Goal: Task Accomplishment & Management: Manage account settings

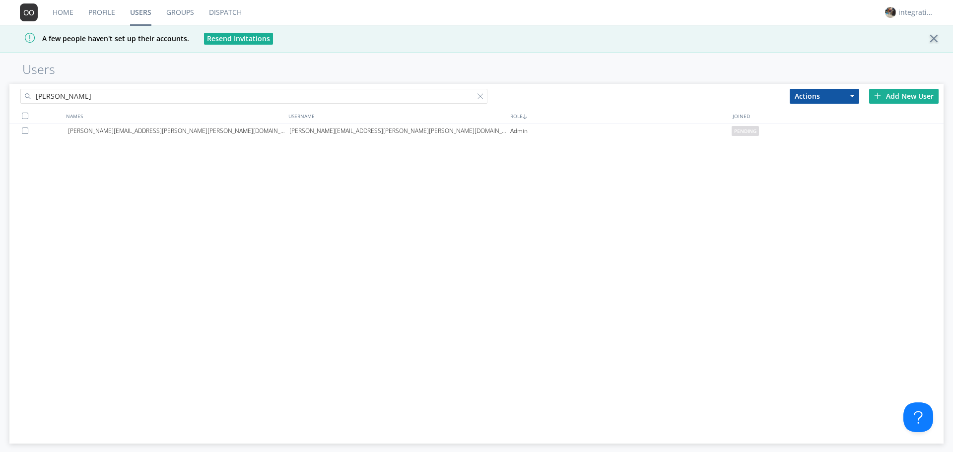
click at [168, 19] on link "Groups" at bounding box center [180, 12] width 43 height 25
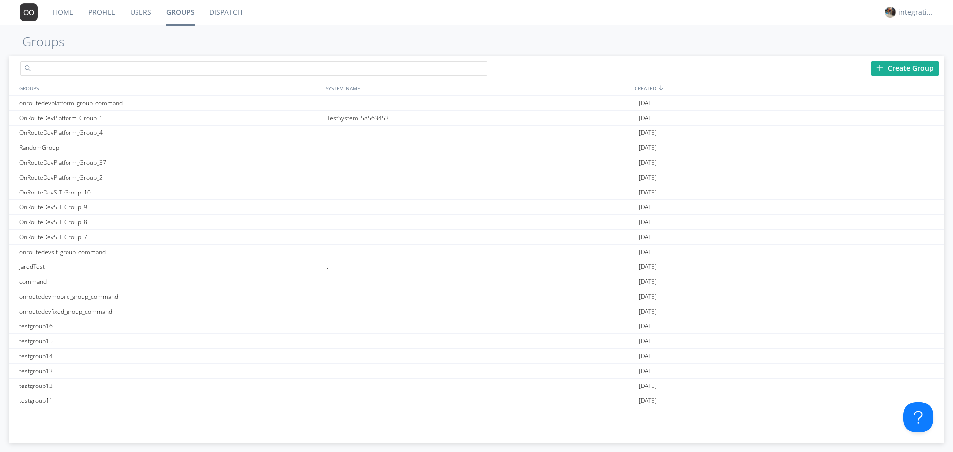
click at [120, 68] on input "text" at bounding box center [253, 68] width 467 height 15
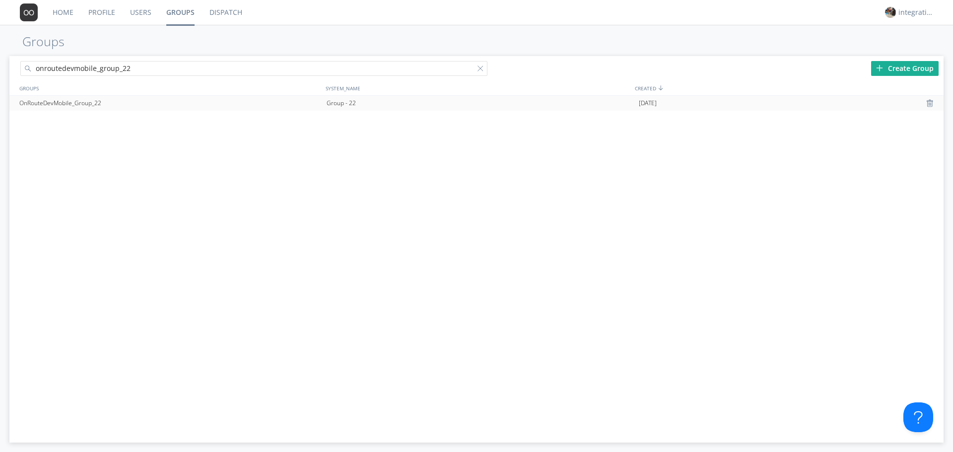
click at [37, 104] on div "OnRouteDevMobile_Group_22" at bounding box center [170, 103] width 307 height 15
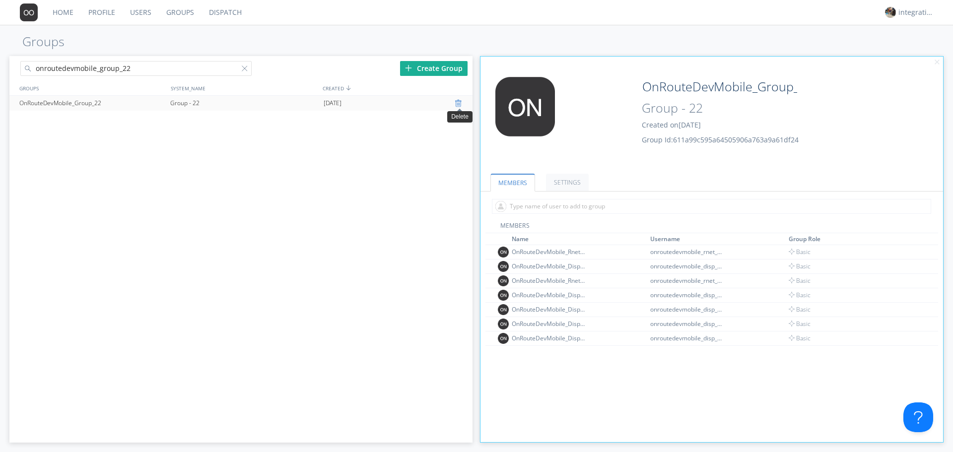
click at [458, 104] on div at bounding box center [460, 103] width 10 height 8
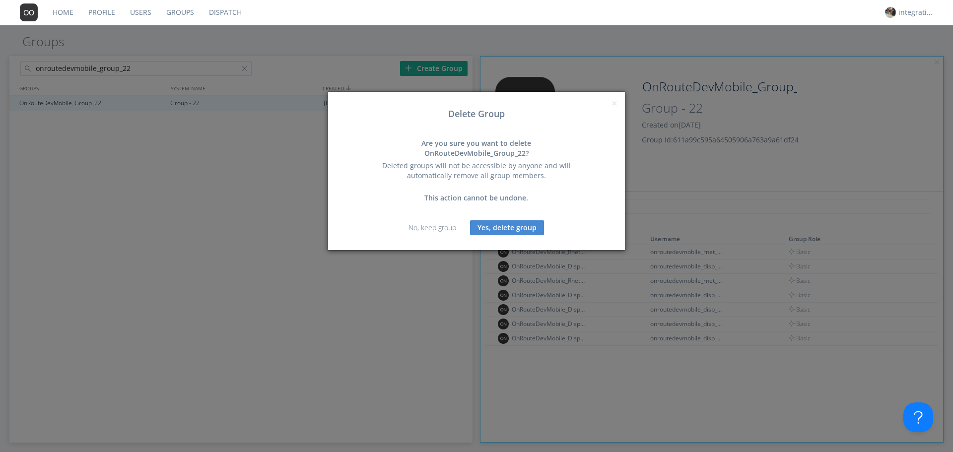
click at [501, 221] on button "Yes, delete group" at bounding box center [507, 227] width 74 height 15
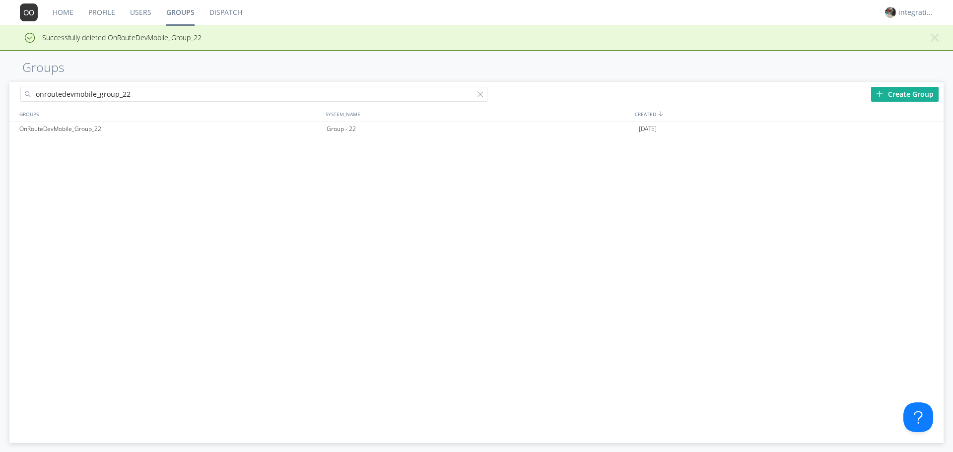
click at [236, 97] on input "onroutedevmobile_group_22" at bounding box center [253, 94] width 467 height 15
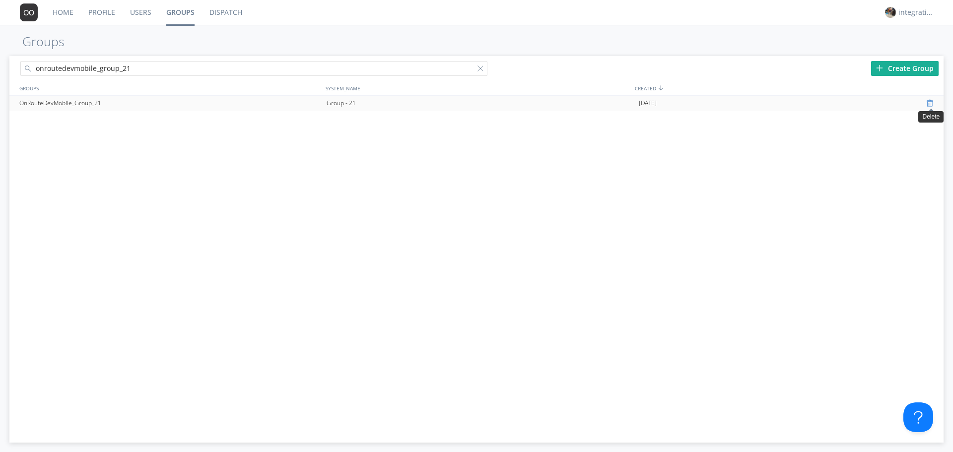
click at [928, 104] on div at bounding box center [932, 103] width 10 height 8
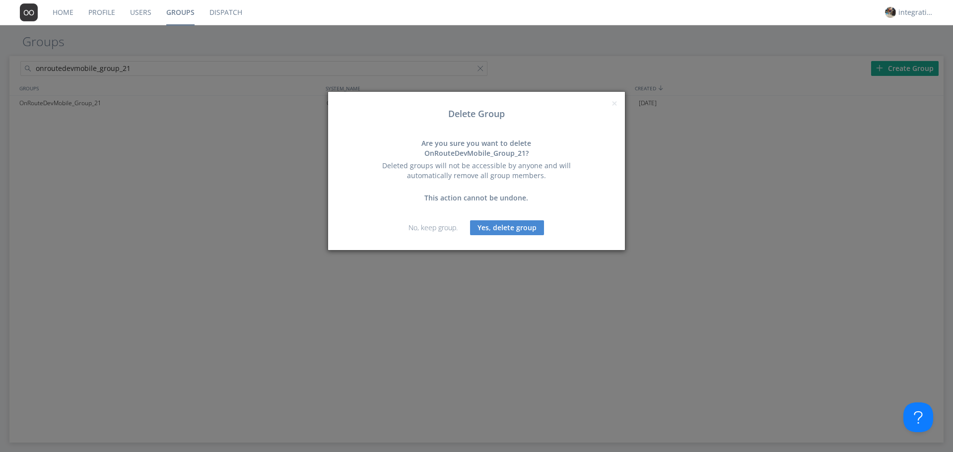
click at [506, 220] on button "Yes, delete group" at bounding box center [507, 227] width 74 height 15
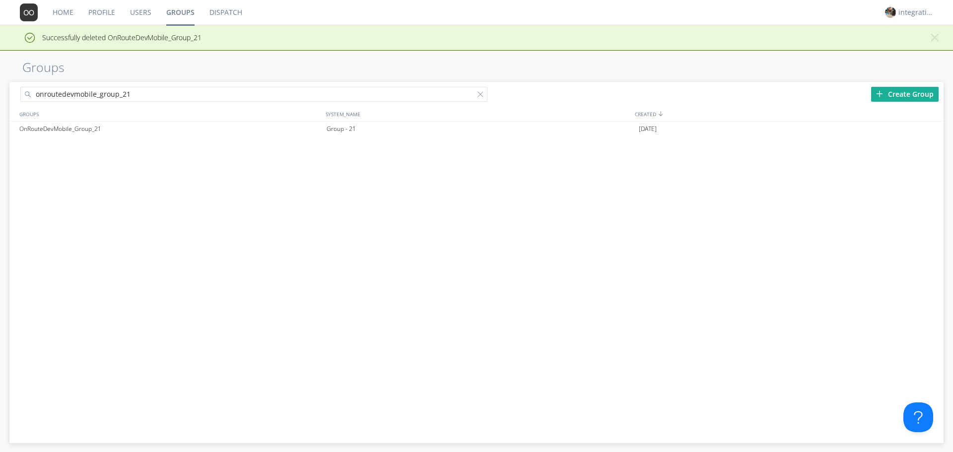
click at [174, 93] on input "onroutedevmobile_group_21" at bounding box center [253, 94] width 467 height 15
click at [931, 129] on div at bounding box center [932, 129] width 10 height 8
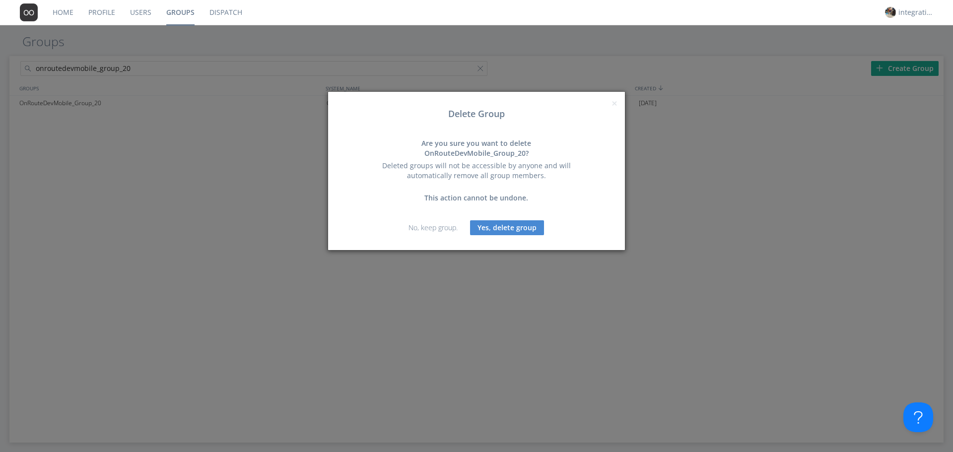
click at [518, 220] on button "Yes, delete group" at bounding box center [507, 227] width 74 height 15
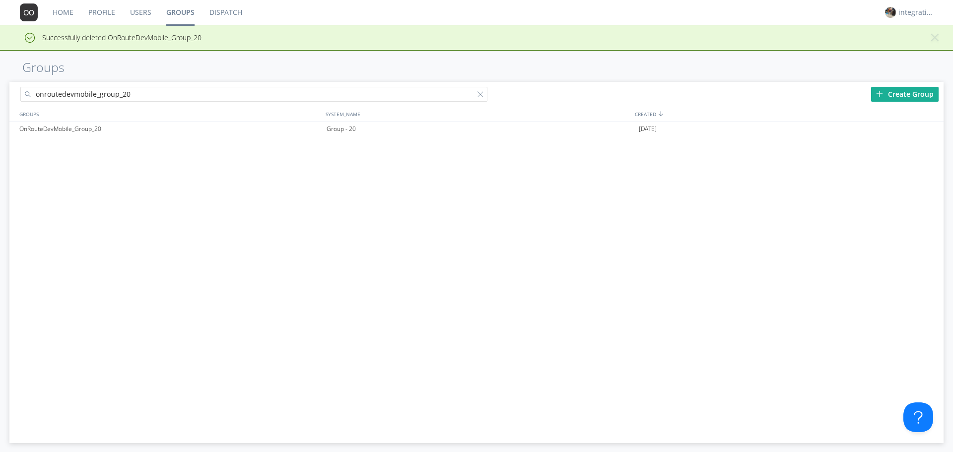
click at [142, 91] on input "onroutedevmobile_group_20" at bounding box center [253, 94] width 467 height 15
click at [933, 127] on div at bounding box center [932, 129] width 10 height 8
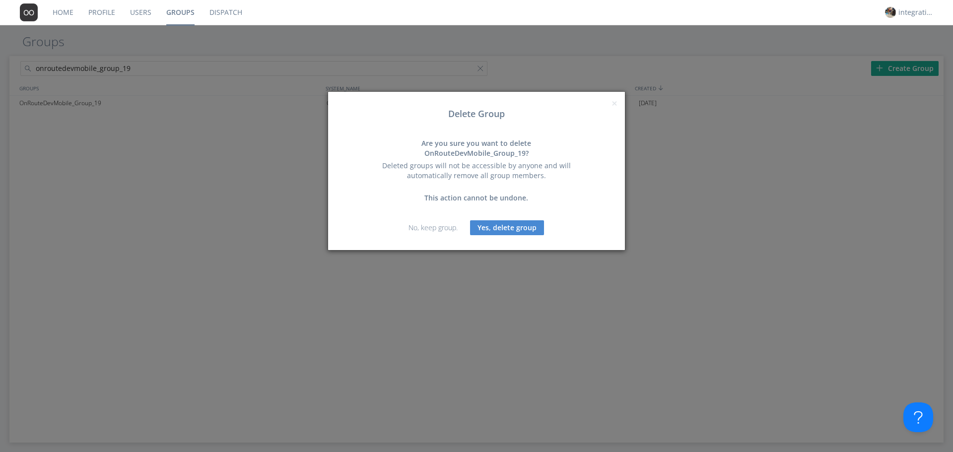
click at [513, 220] on button "Yes, delete group" at bounding box center [507, 227] width 74 height 15
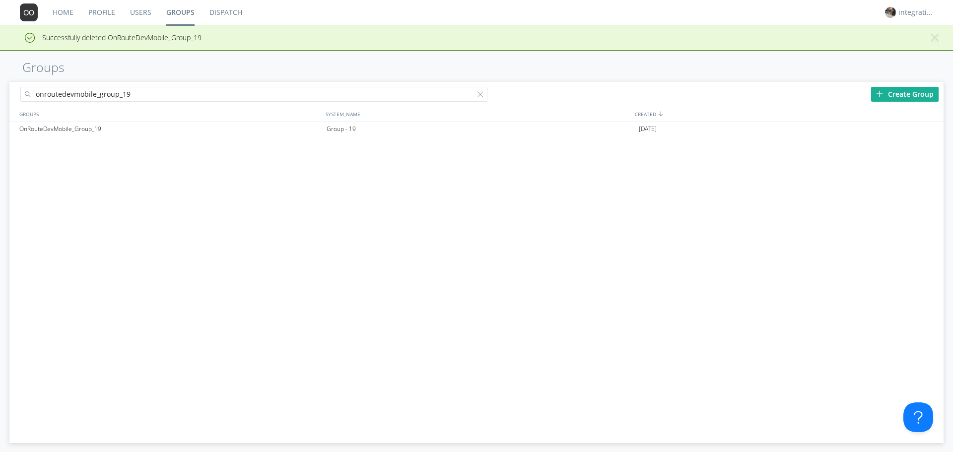
click at [146, 94] on input "onroutedevmobile_group_19" at bounding box center [253, 94] width 467 height 15
click at [930, 127] on div at bounding box center [932, 129] width 10 height 8
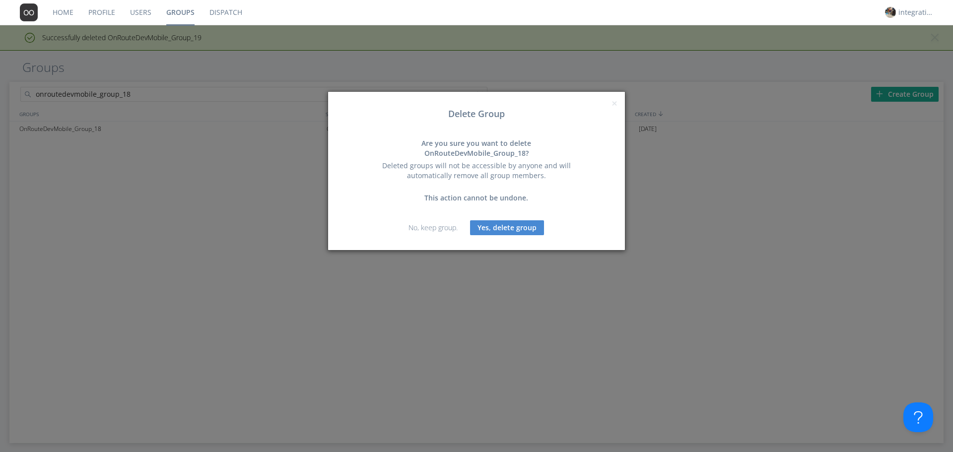
click at [524, 220] on button "Yes, delete group" at bounding box center [507, 227] width 74 height 15
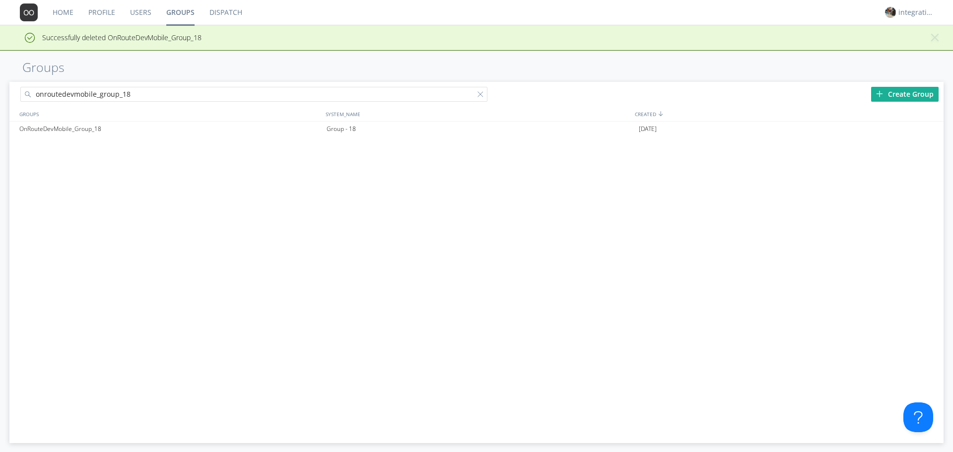
click at [167, 97] on input "onroutedevmobile_group_18" at bounding box center [253, 94] width 467 height 15
click at [930, 129] on div at bounding box center [932, 129] width 10 height 8
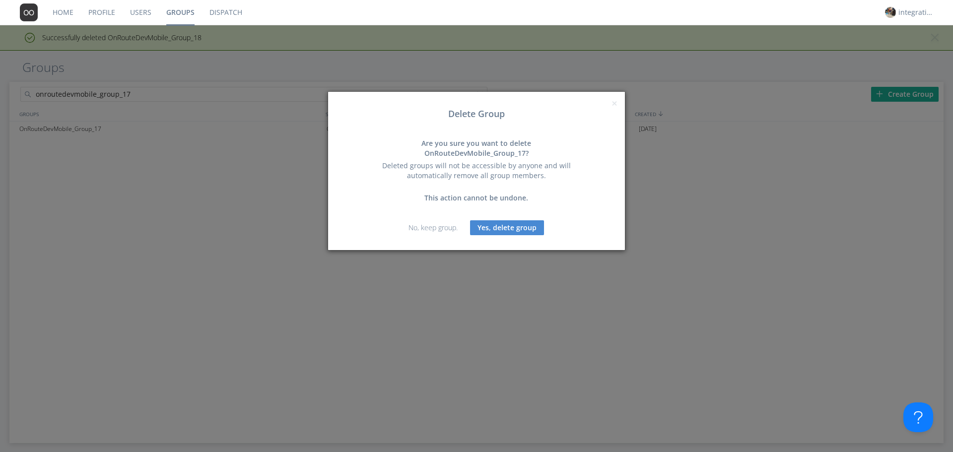
click at [514, 220] on button "Yes, delete group" at bounding box center [507, 227] width 74 height 15
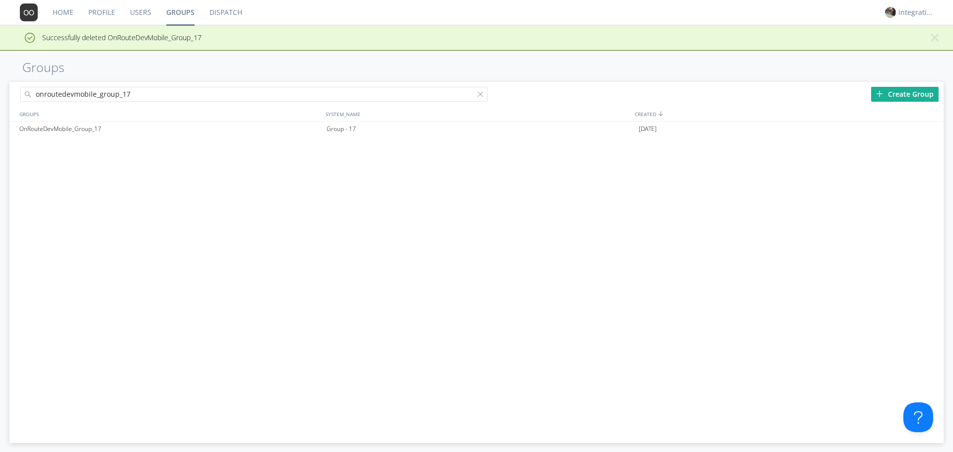
click at [141, 97] on input "onroutedevmobile_group_17" at bounding box center [253, 94] width 467 height 15
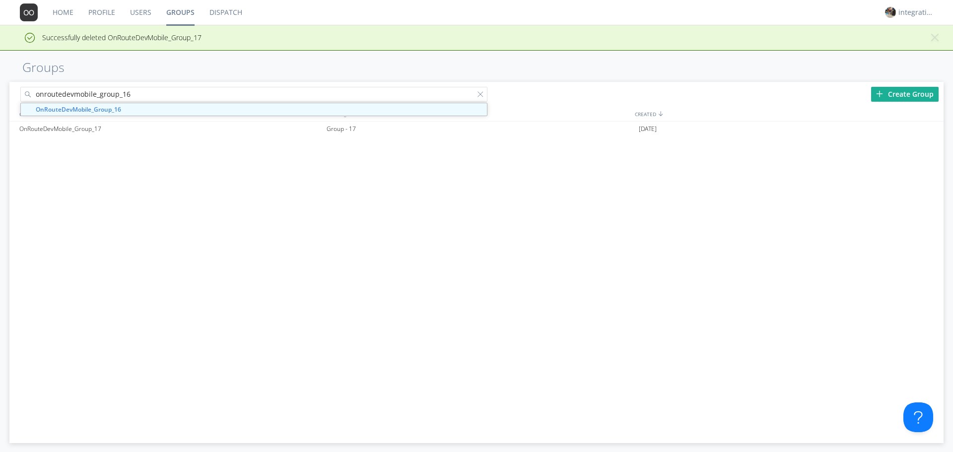
type input "onroutedevmobile_group_16"
click at [118, 178] on div "OnRouteDevMobile_Group_17 Group - 17 2024-12-11" at bounding box center [476, 268] width 935 height 293
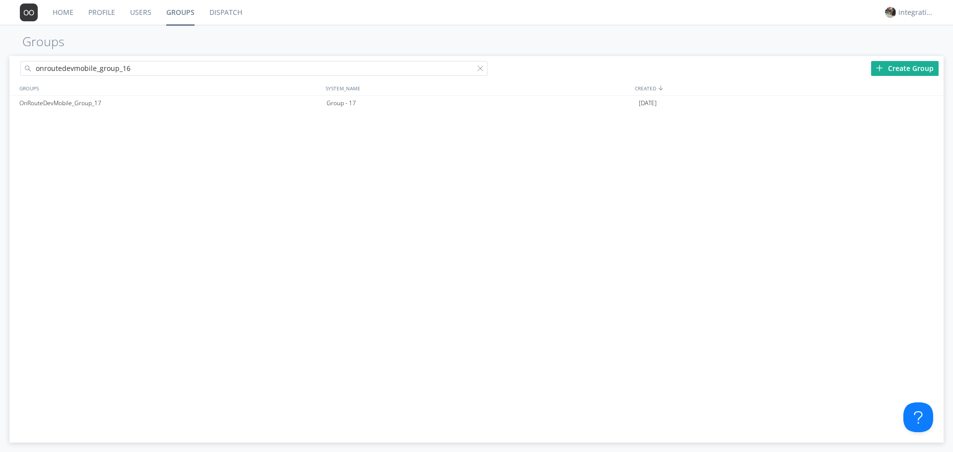
click at [188, 19] on link "Groups" at bounding box center [180, 12] width 43 height 25
click at [474, 72] on input "onroutedevmobile_group_16" at bounding box center [253, 68] width 467 height 15
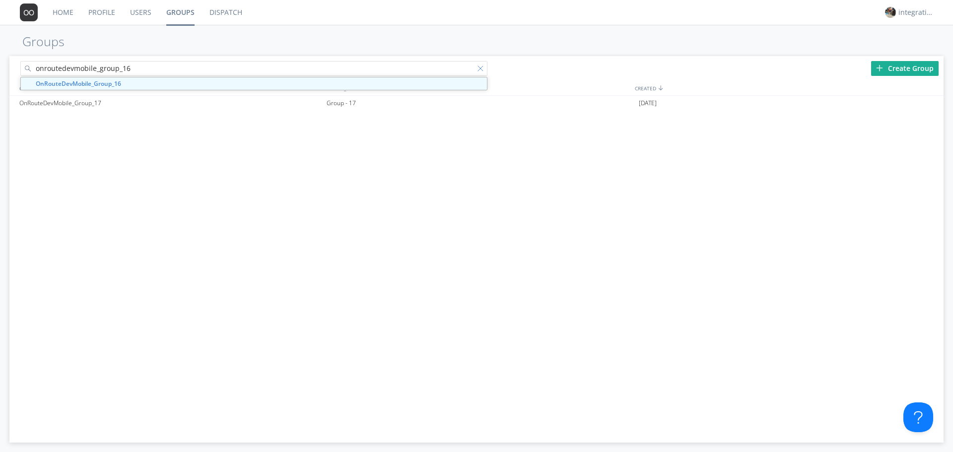
click at [477, 69] on div "onroutedevmobile_group_16" at bounding box center [242, 66] width 467 height 21
click at [484, 69] on div at bounding box center [483, 71] width 10 height 10
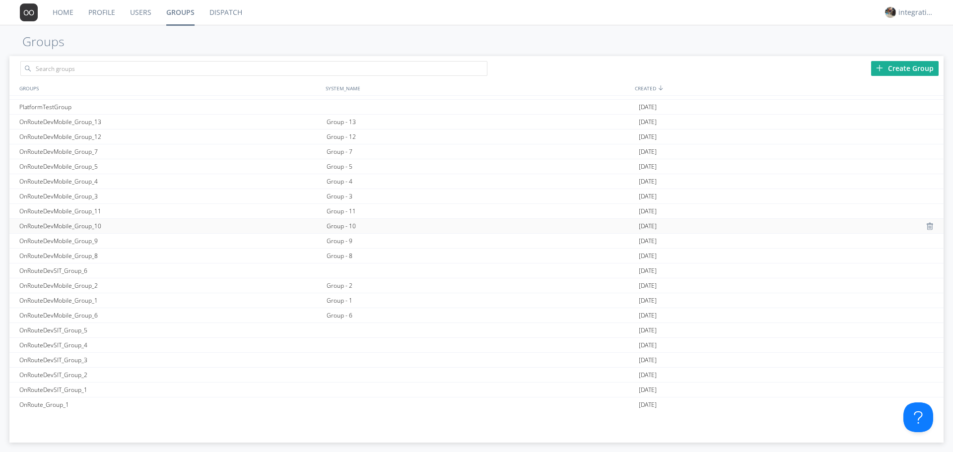
scroll to position [700, 0]
